Goal: Register for event/course

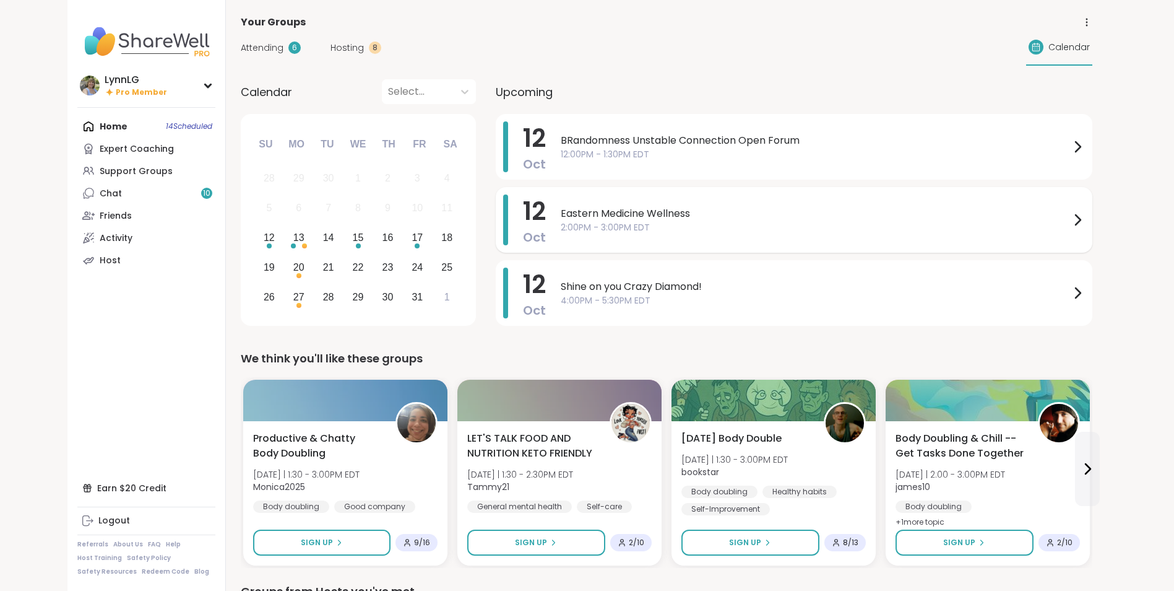
click at [752, 213] on span "Eastern Medicine Wellness" at bounding box center [815, 213] width 509 height 15
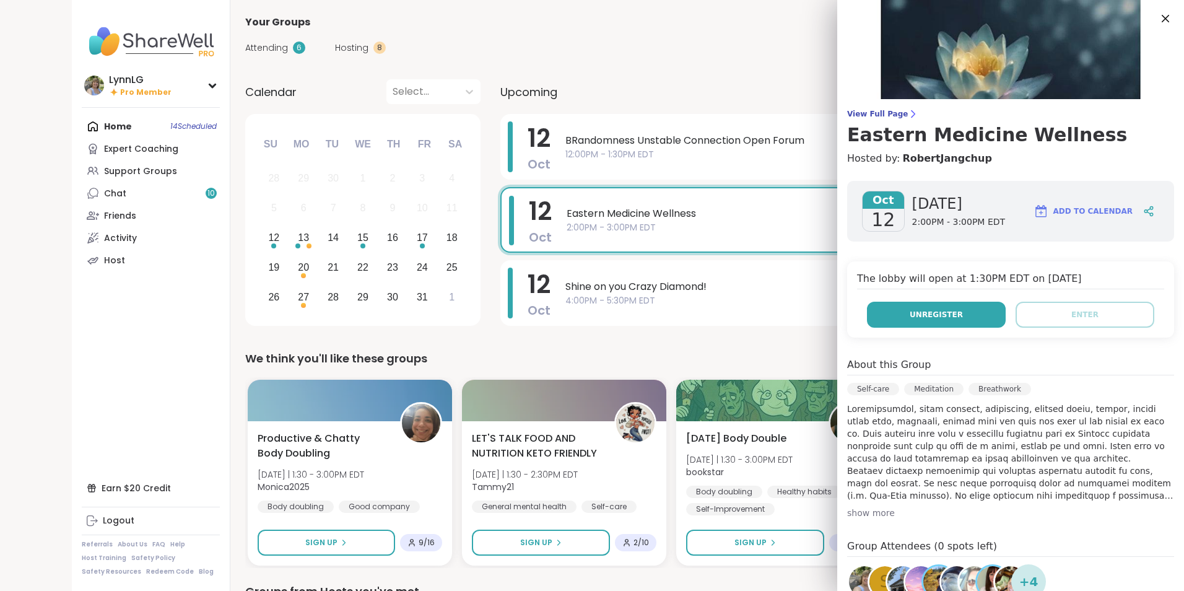
click at [901, 313] on button "Unregister" at bounding box center [936, 314] width 139 height 26
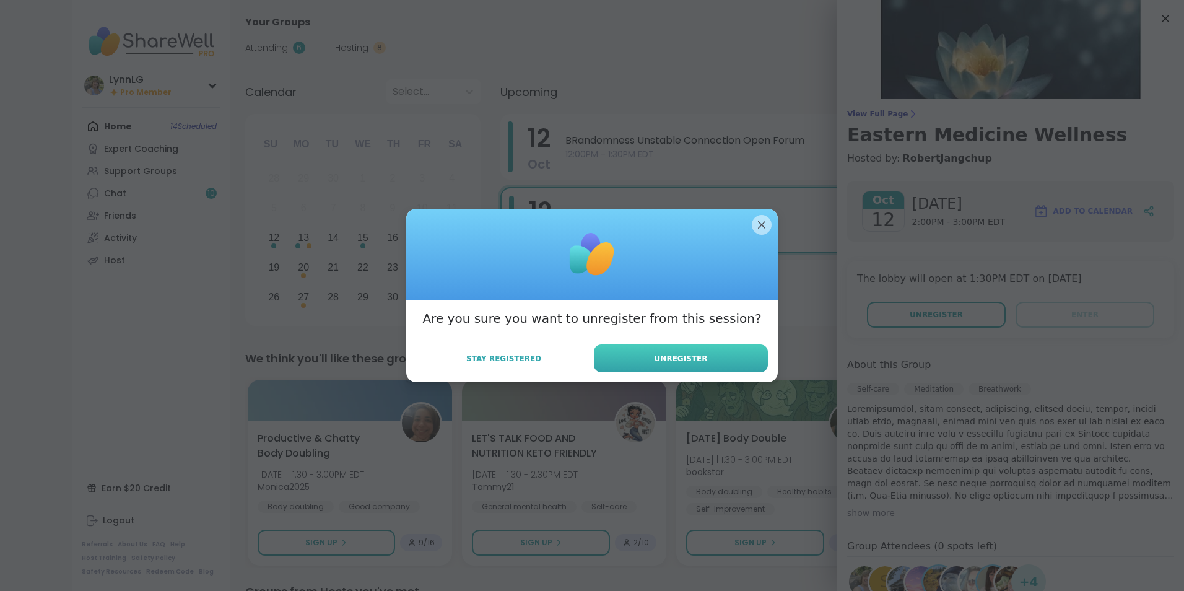
click at [626, 362] on button "Unregister" at bounding box center [681, 358] width 174 height 28
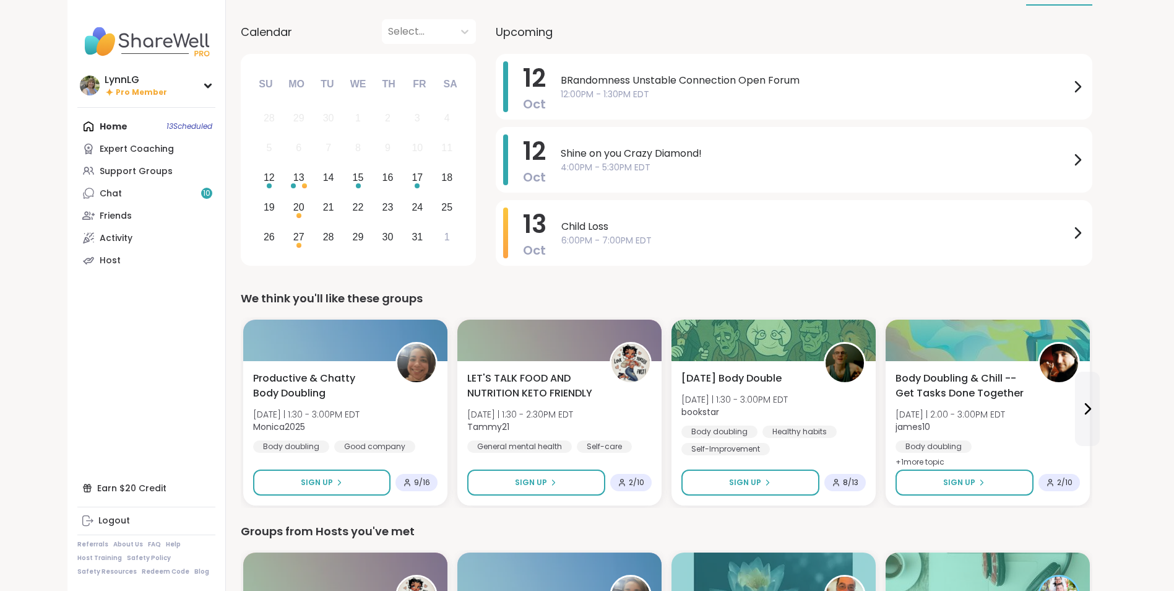
scroll to position [61, 0]
click at [413, 404] on div "Productive & Chatty Body Doubling Sun 10/12 | 1:30 - 3:00PM EDT Monica2025 Body…" at bounding box center [345, 412] width 188 height 84
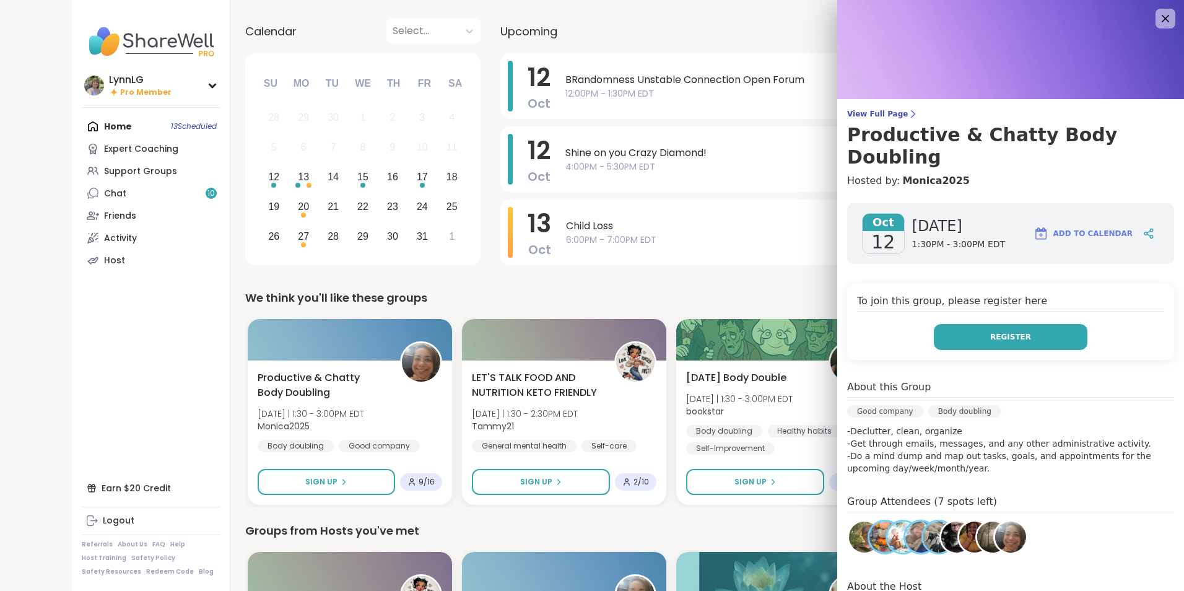
click at [990, 331] on span "Register" at bounding box center [1010, 336] width 41 height 11
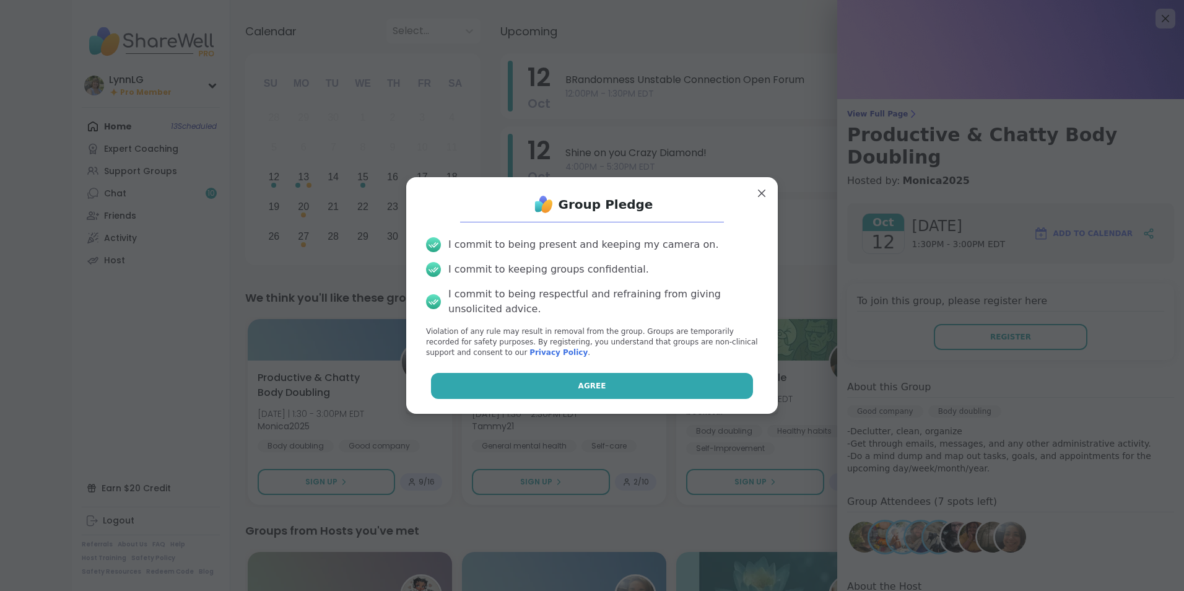
click at [586, 386] on span "Agree" at bounding box center [592, 385] width 28 height 11
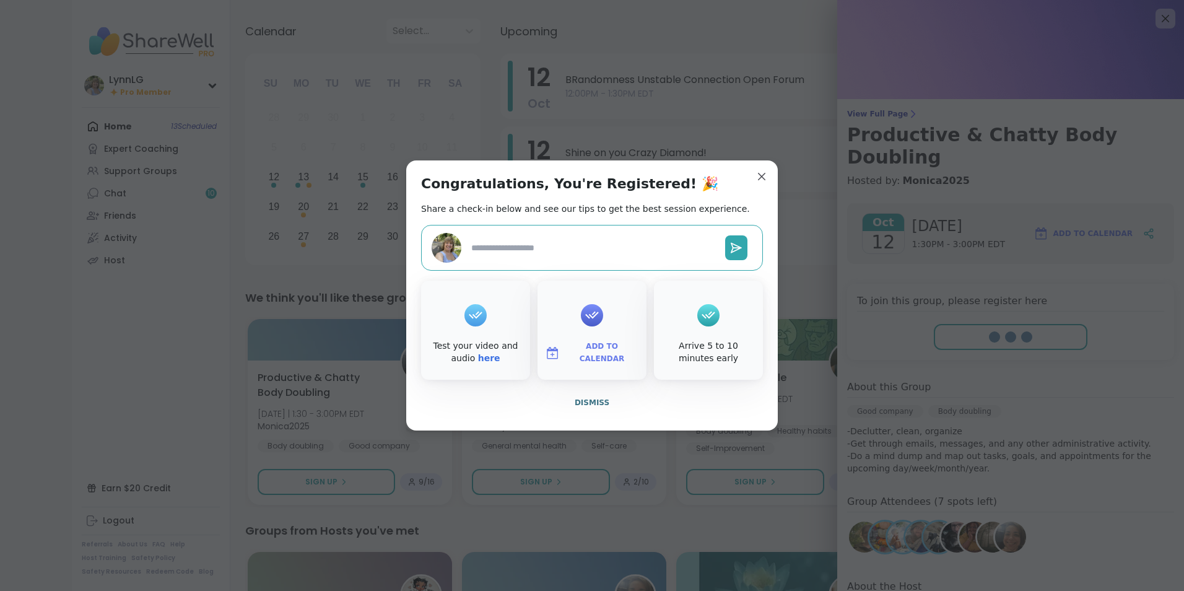
type textarea "*"
click at [586, 398] on span "Dismiss" at bounding box center [591, 402] width 35 height 9
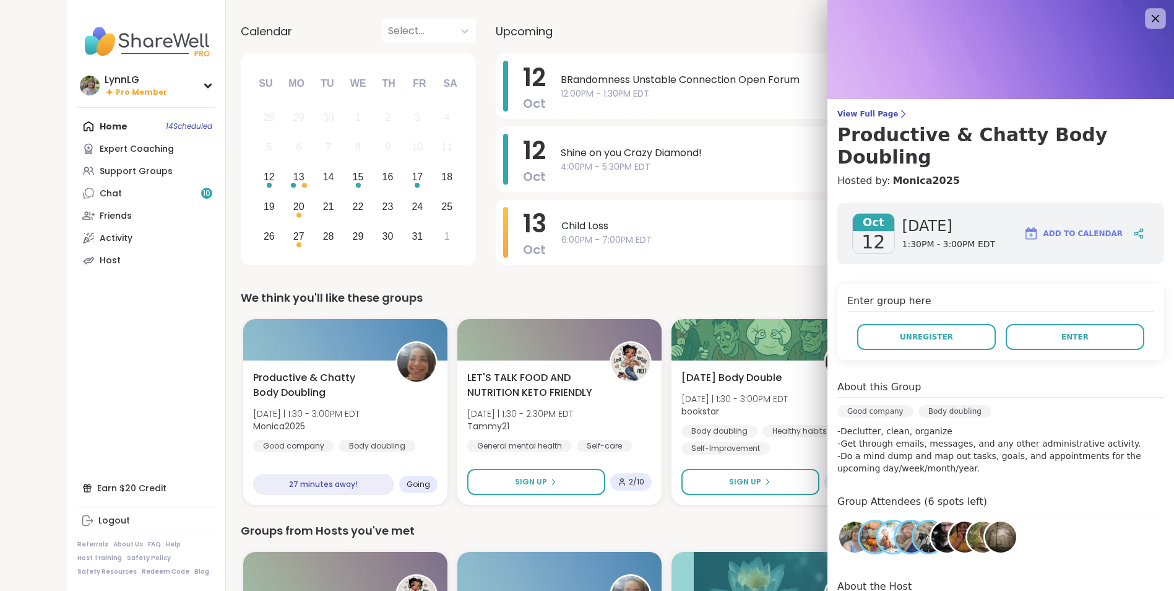
click at [1149, 24] on icon at bounding box center [1155, 18] width 15 height 15
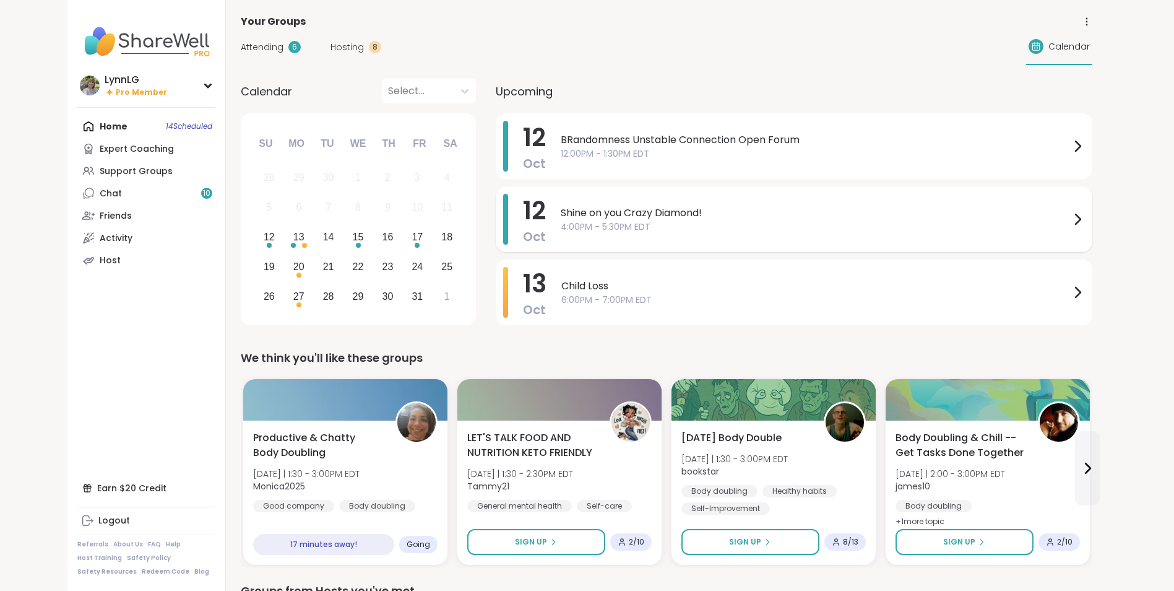
scroll to position [0, 0]
